Goal: Check status: Check status

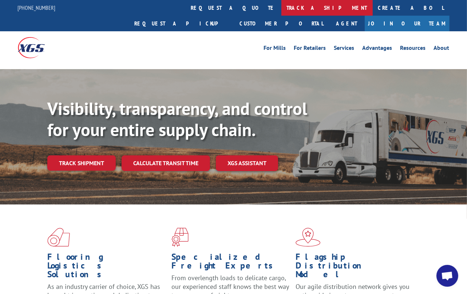
click at [281, 10] on link "track a shipment" at bounding box center [326, 8] width 91 height 16
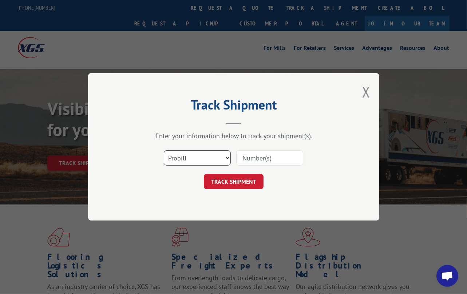
click at [220, 157] on select "Select category... Probill BOL PO" at bounding box center [197, 158] width 67 height 15
select select "bol"
click at [164, 151] on select "Select category... Probill BOL PO" at bounding box center [197, 158] width 67 height 15
click at [237, 161] on input at bounding box center [269, 158] width 67 height 15
type input "7083469"
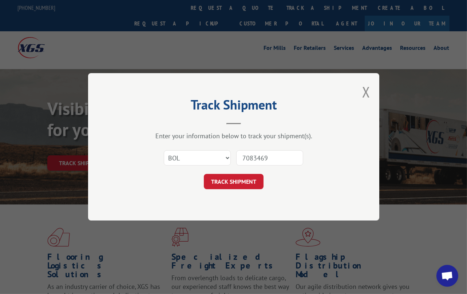
click button "TRACK SHIPMENT" at bounding box center [234, 181] width 60 height 15
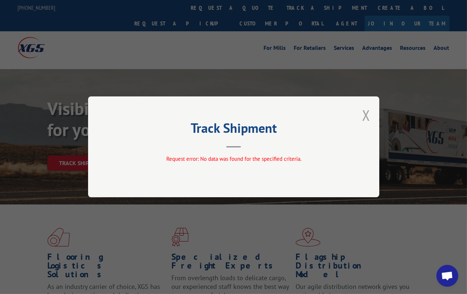
click at [366, 115] on button "Close modal" at bounding box center [366, 115] width 8 height 19
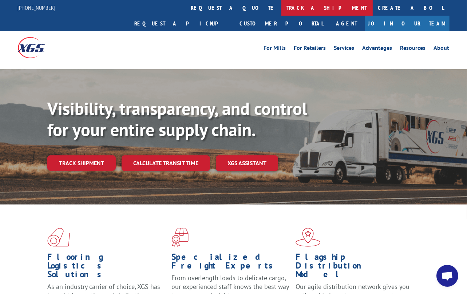
click at [281, 13] on link "track a shipment" at bounding box center [326, 8] width 91 height 16
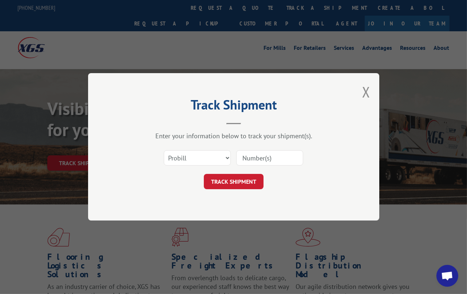
click at [259, 161] on input at bounding box center [269, 158] width 67 height 15
type input "17481326"
click button "TRACK SHIPMENT" at bounding box center [234, 181] width 60 height 15
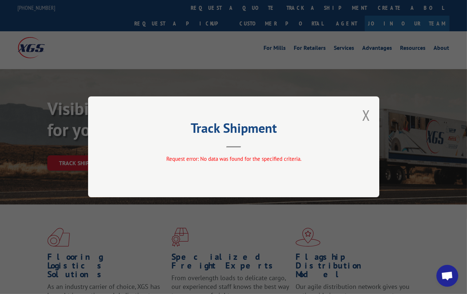
drag, startPoint x: 358, startPoint y: 113, endPoint x: 361, endPoint y: 114, distance: 3.7
click at [358, 113] on div "Track Shipment Request error: No data was found for the specified criteria." at bounding box center [233, 146] width 291 height 101
click at [367, 115] on button "Close modal" at bounding box center [366, 115] width 8 height 19
